Goal: Transaction & Acquisition: Purchase product/service

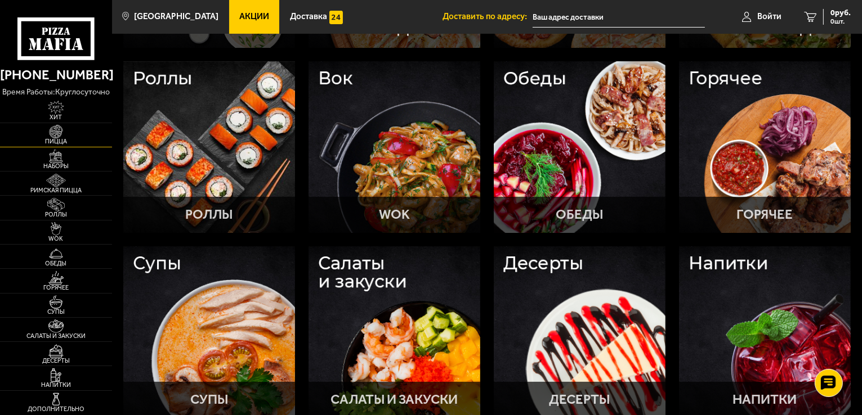
scroll to position [101, 0]
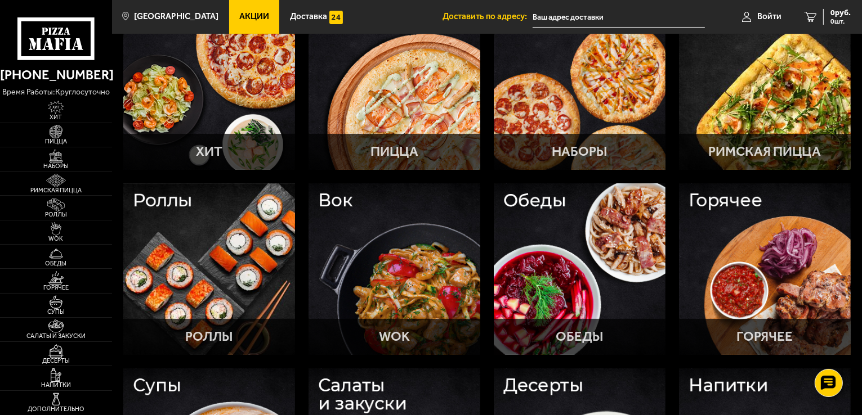
click at [247, 16] on span "Акции" at bounding box center [254, 16] width 30 height 8
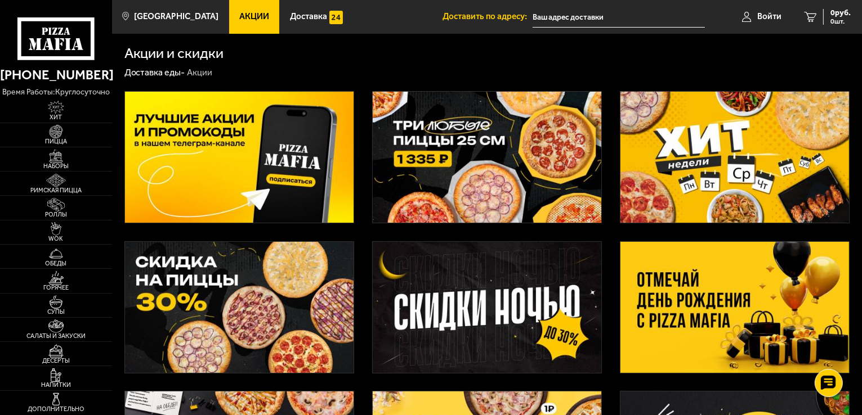
click at [761, 320] on img at bounding box center [734, 307] width 228 height 131
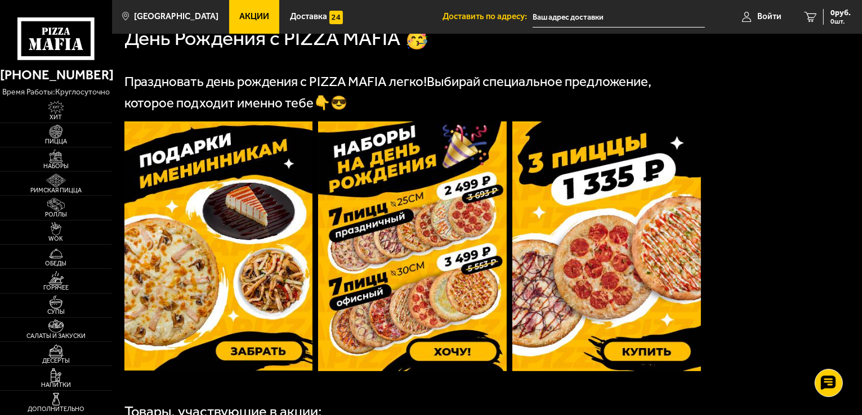
scroll to position [281, 0]
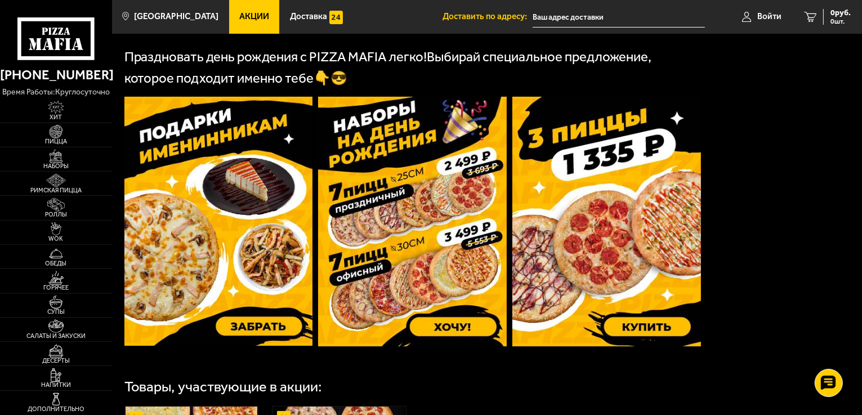
click at [391, 252] on img at bounding box center [412, 222] width 189 height 250
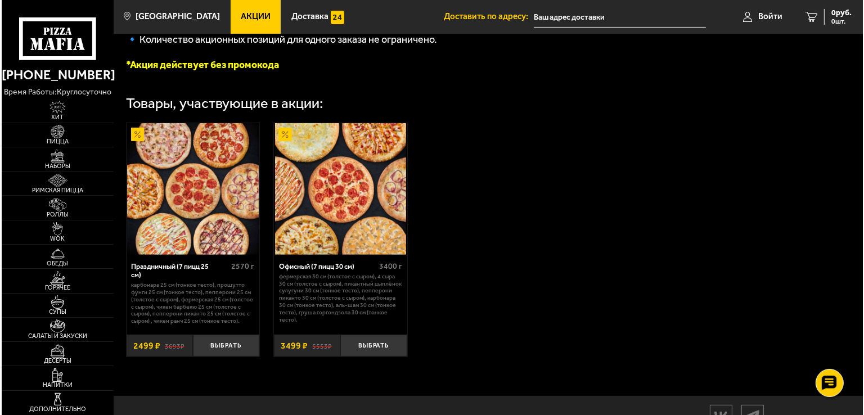
scroll to position [299, 0]
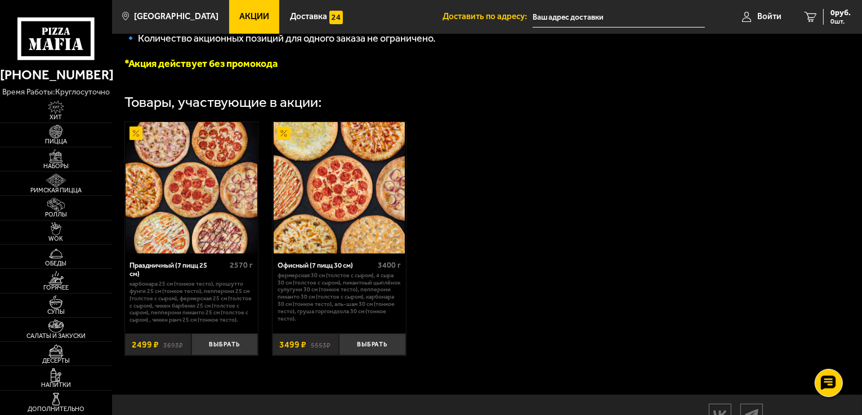
click at [331, 221] on img at bounding box center [340, 188] width 132 height 132
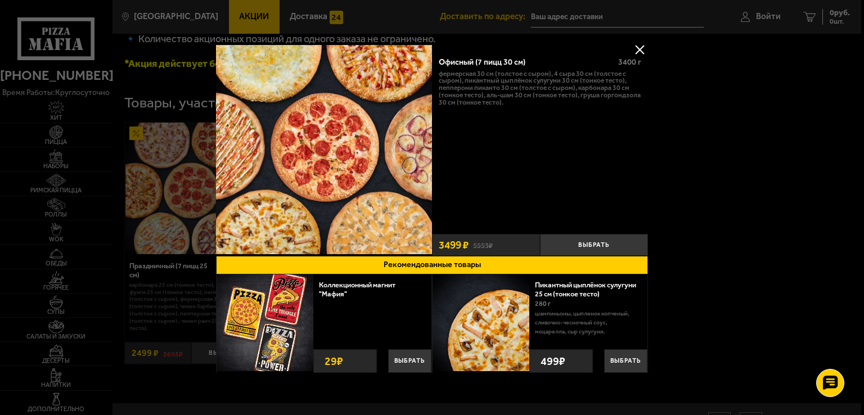
scroll to position [0, 0]
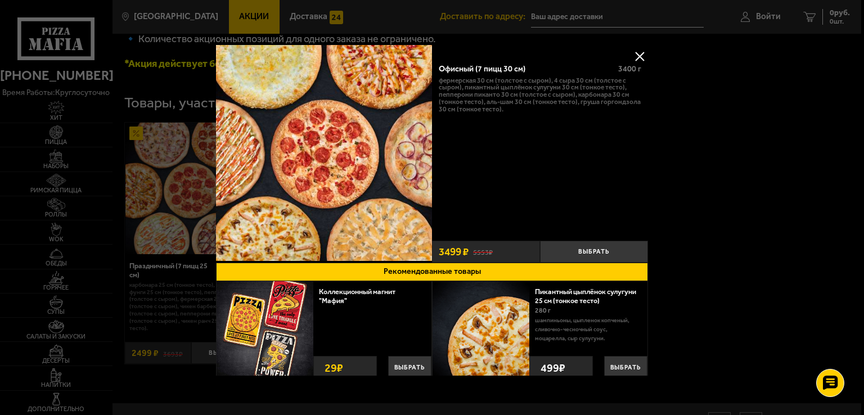
click at [489, 88] on p "Фермерская 30 см (толстое с сыром), 4 сыра 30 см (толстое с сыром), Пикантный ц…" at bounding box center [540, 95] width 203 height 36
click at [326, 139] on img at bounding box center [324, 153] width 216 height 216
click at [328, 139] on img at bounding box center [324, 153] width 216 height 216
